Goal: Task Accomplishment & Management: Complete application form

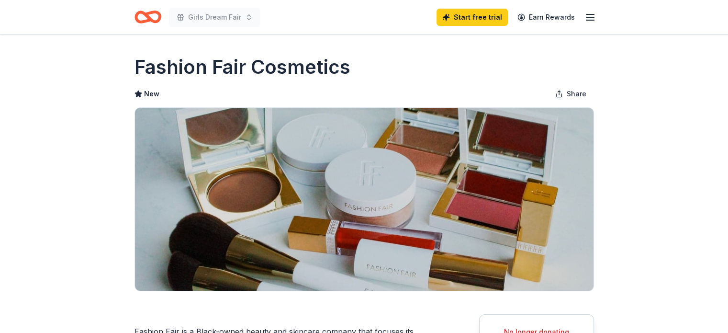
click at [145, 13] on icon "Home" at bounding box center [152, 17] width 15 height 10
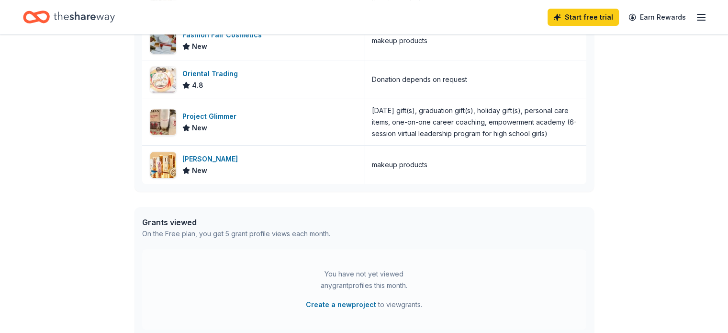
scroll to position [335, 0]
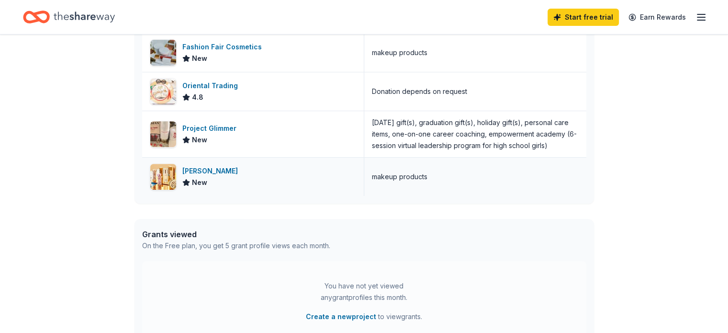
click at [214, 172] on div "[PERSON_NAME]" at bounding box center [211, 170] width 59 height 11
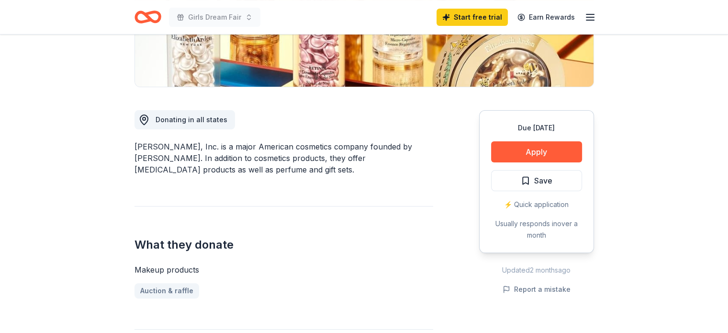
scroll to position [203, 0]
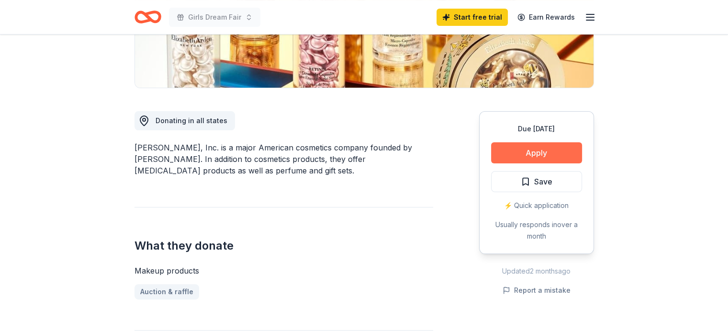
click at [526, 146] on button "Apply" at bounding box center [536, 152] width 91 height 21
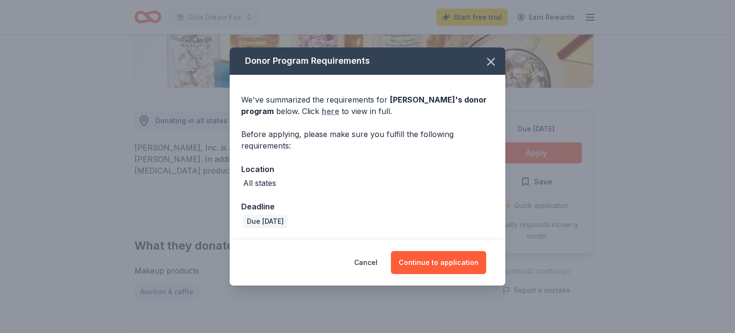
click at [327, 111] on link "here" at bounding box center [331, 110] width 18 height 11
click at [431, 266] on button "Continue to application" at bounding box center [438, 262] width 95 height 23
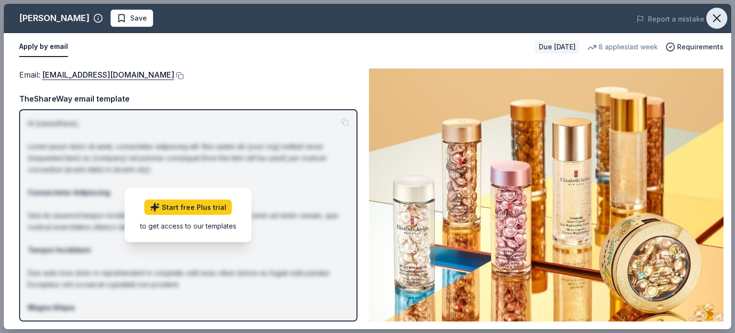
click at [713, 17] on icon "button" at bounding box center [716, 17] width 13 height 13
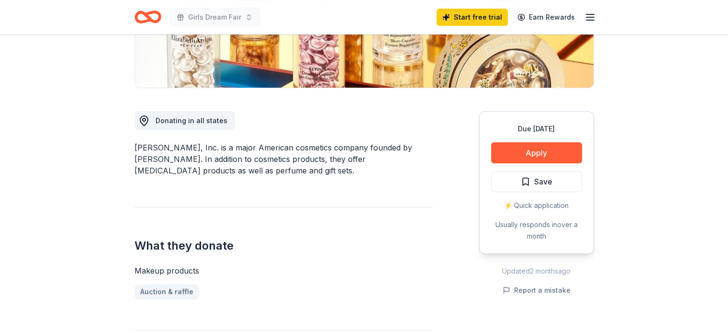
drag, startPoint x: 713, startPoint y: 17, endPoint x: 674, endPoint y: -56, distance: 81.8
